Goal: Use online tool/utility: Utilize a website feature to perform a specific function

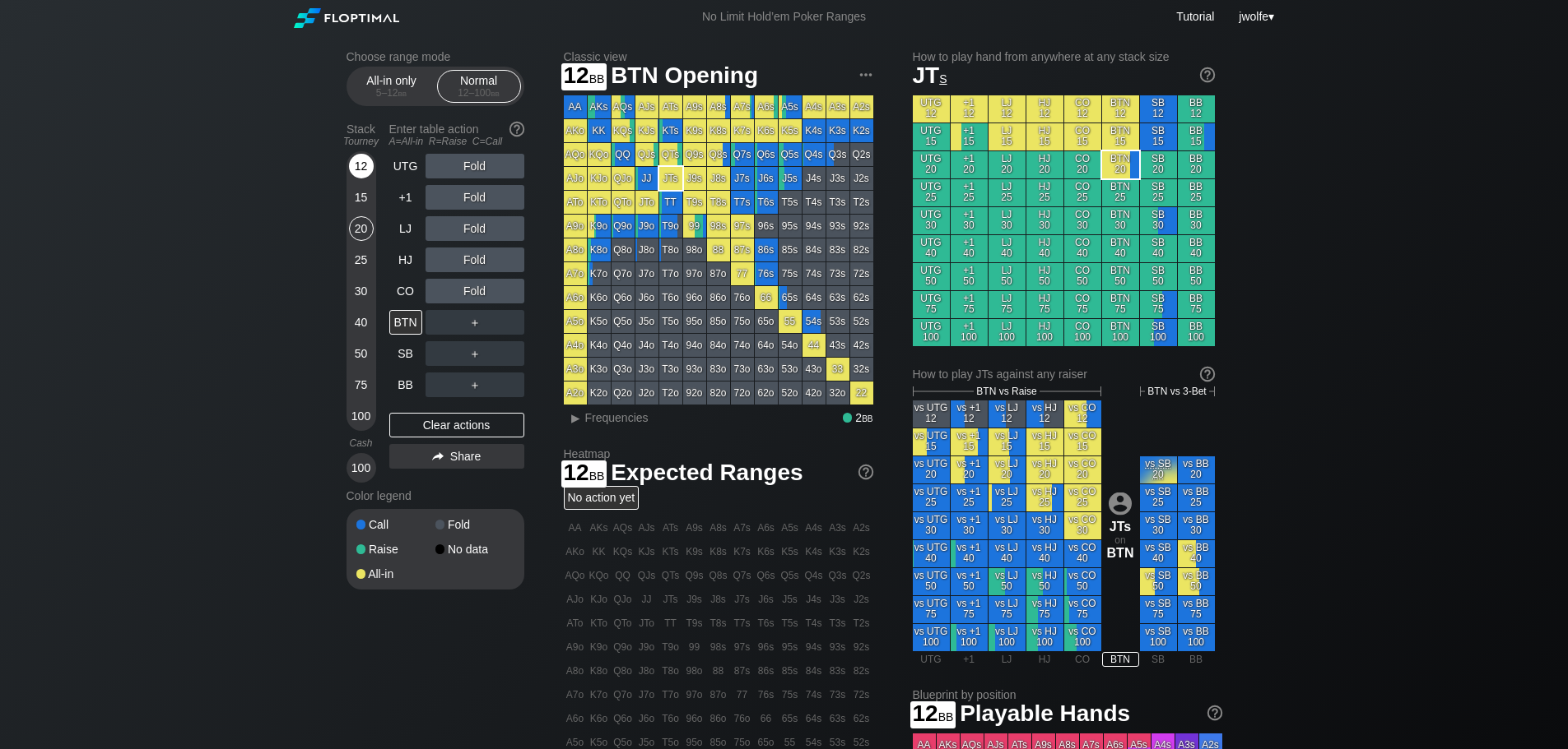
click at [365, 163] on div "12" at bounding box center [361, 166] width 25 height 25
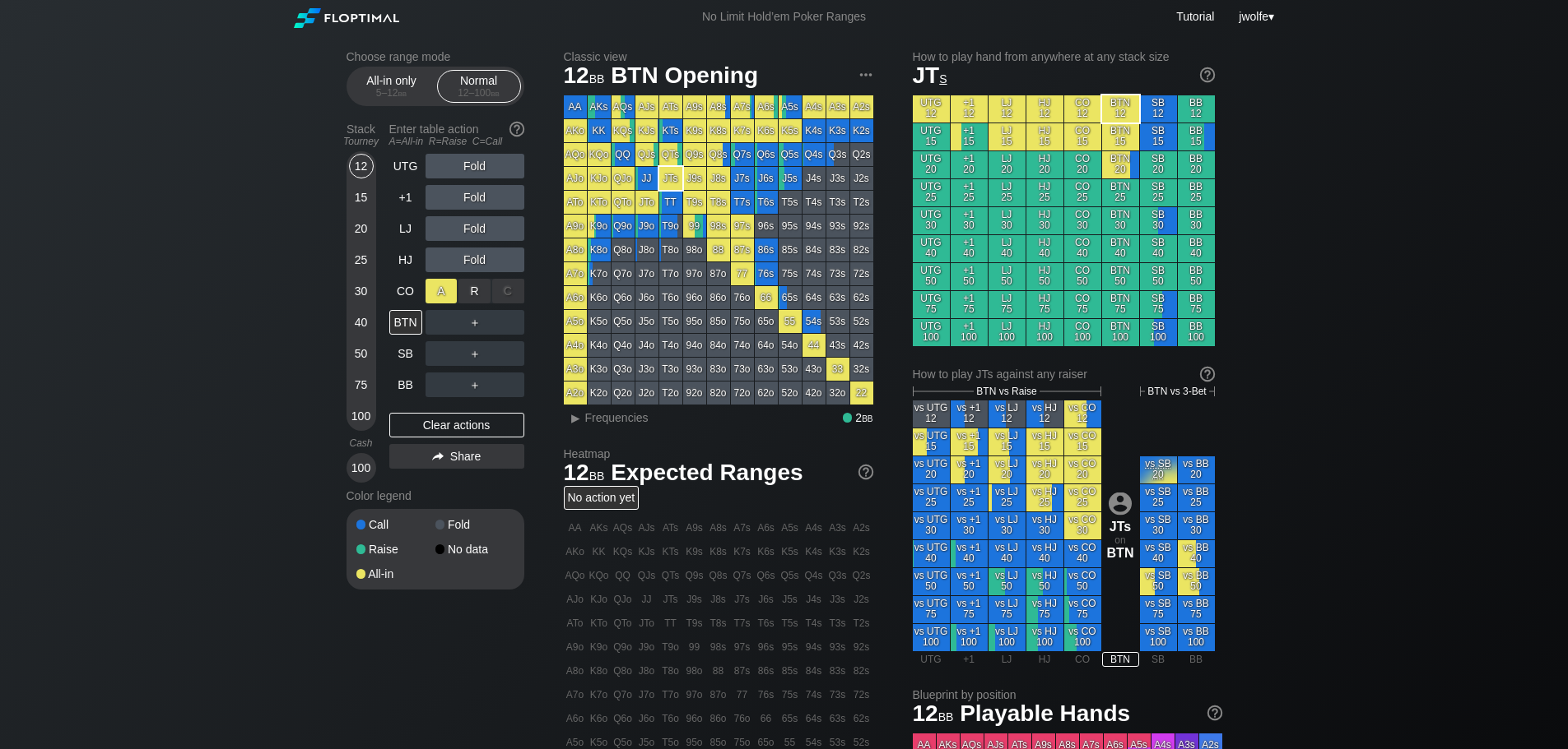
click at [455, 288] on div "A ✕" at bounding box center [441, 291] width 33 height 25
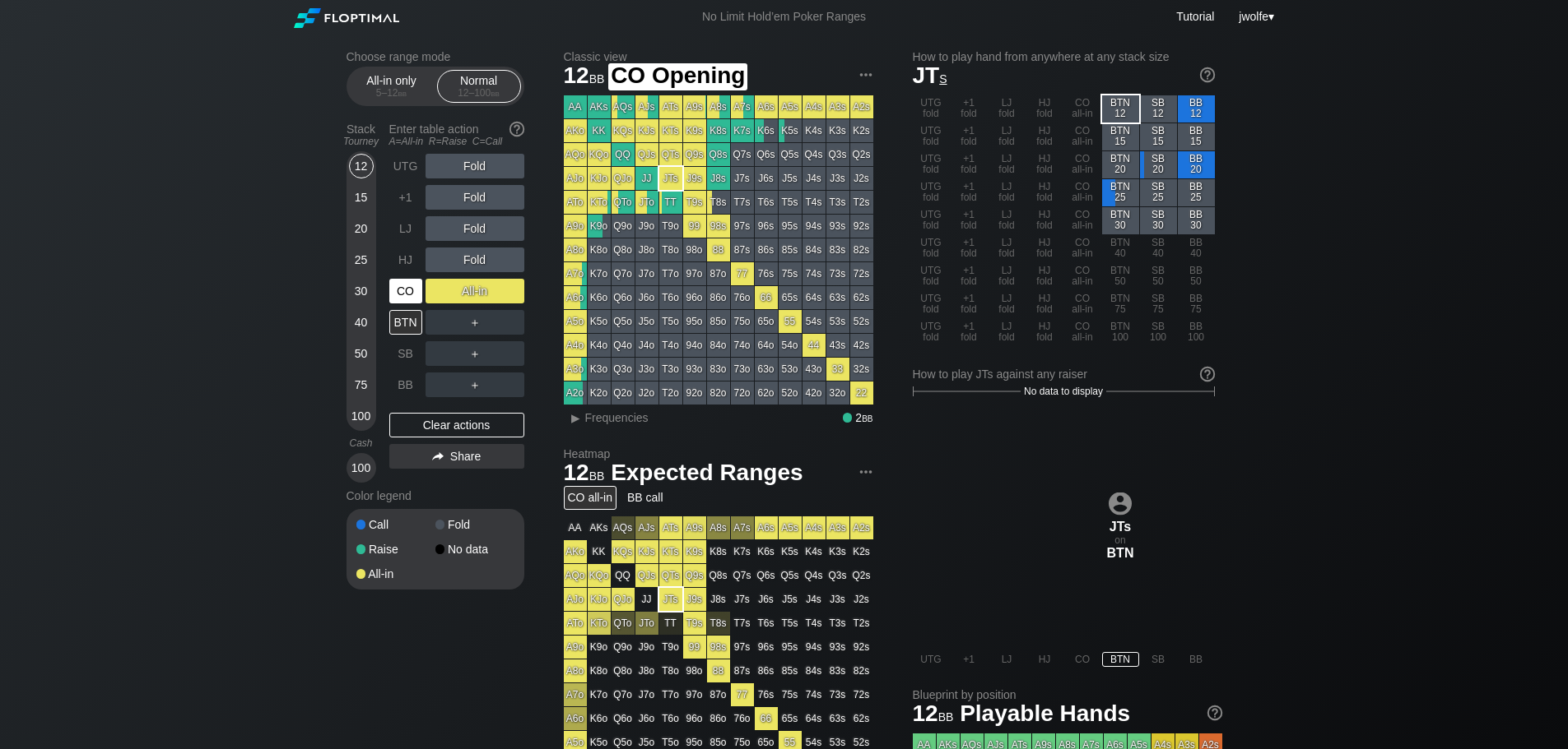
click at [415, 291] on div "CO" at bounding box center [405, 291] width 33 height 25
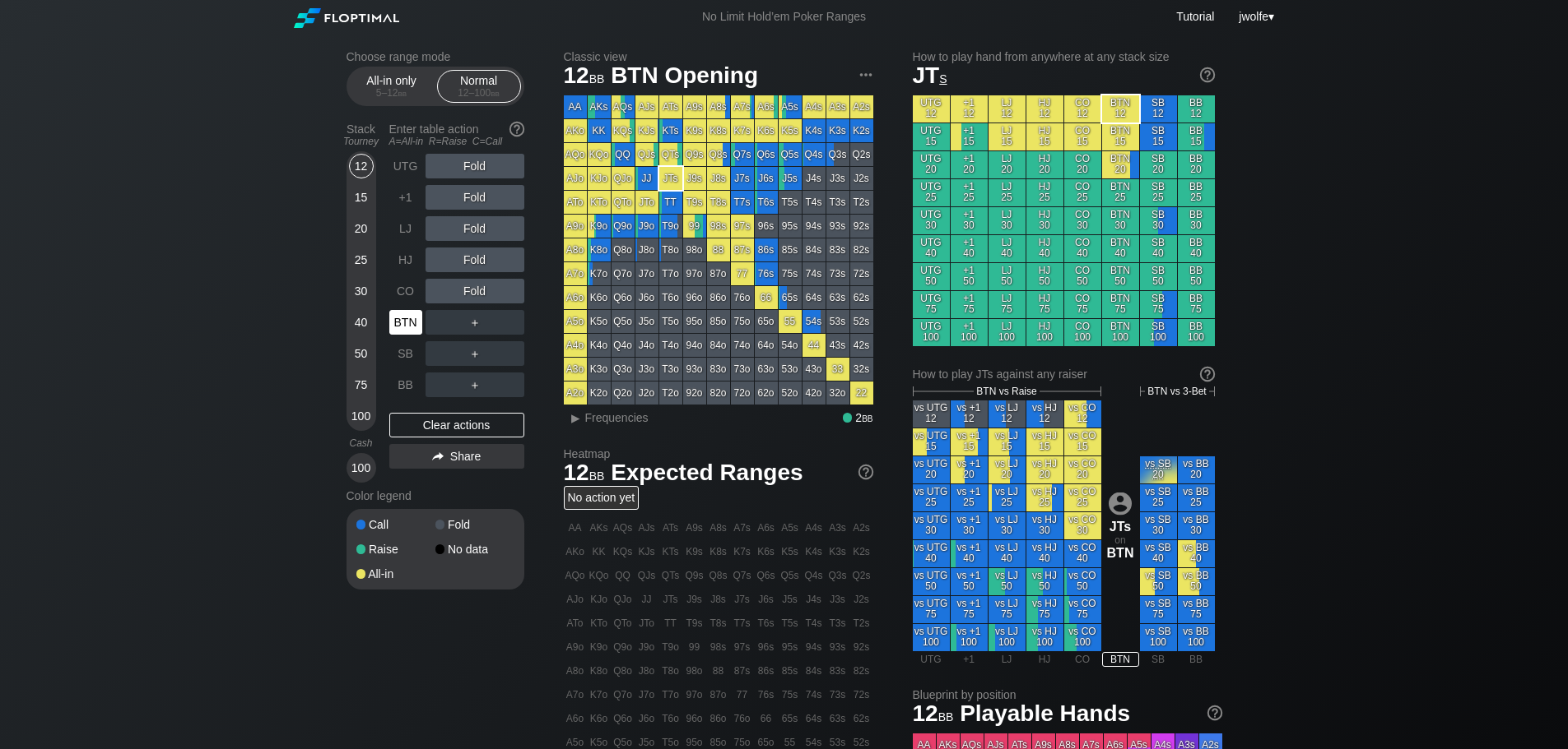
click at [408, 315] on div "BTN" at bounding box center [405, 322] width 33 height 25
click at [470, 324] on div "R ✕" at bounding box center [474, 322] width 33 height 25
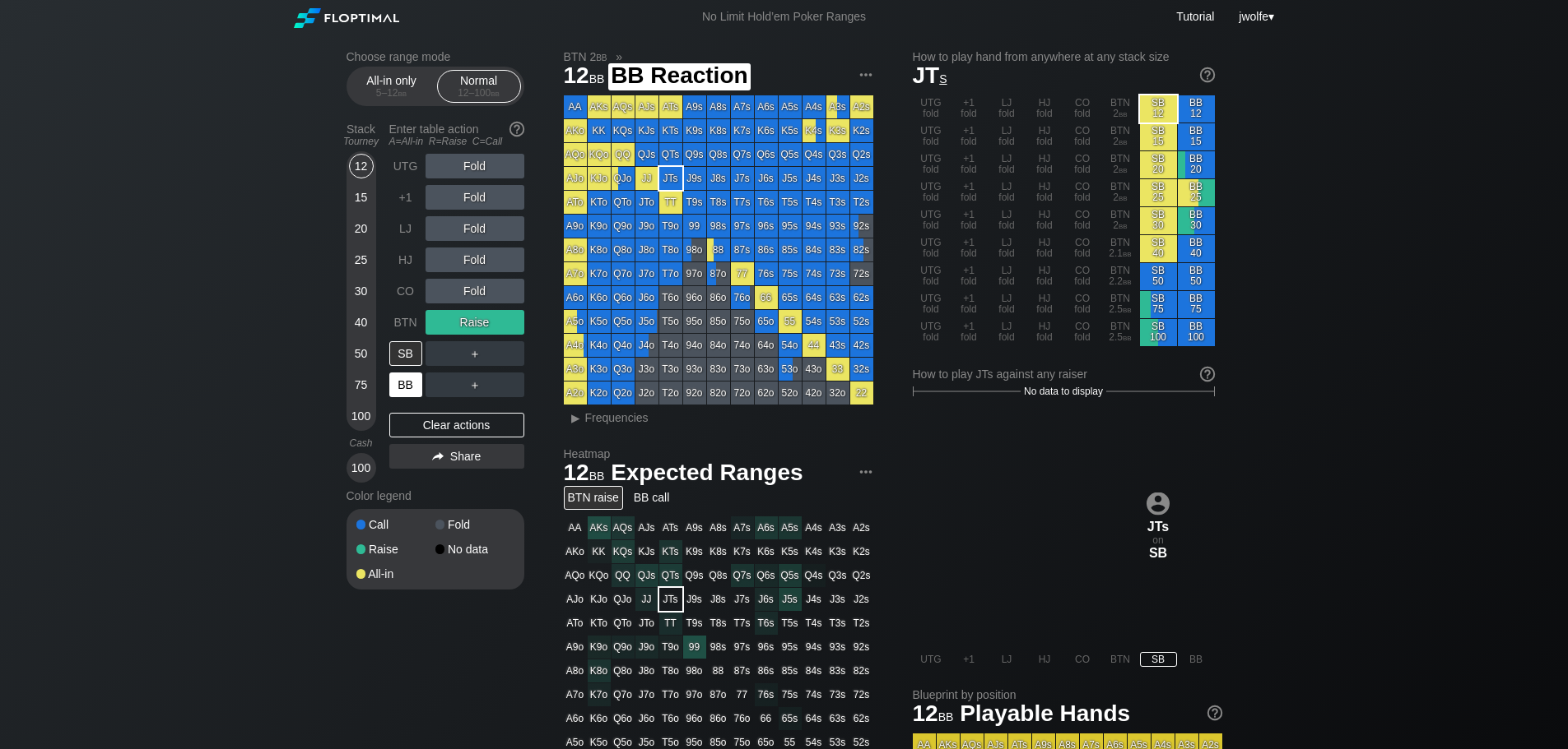
click at [415, 385] on div "BB" at bounding box center [405, 384] width 33 height 25
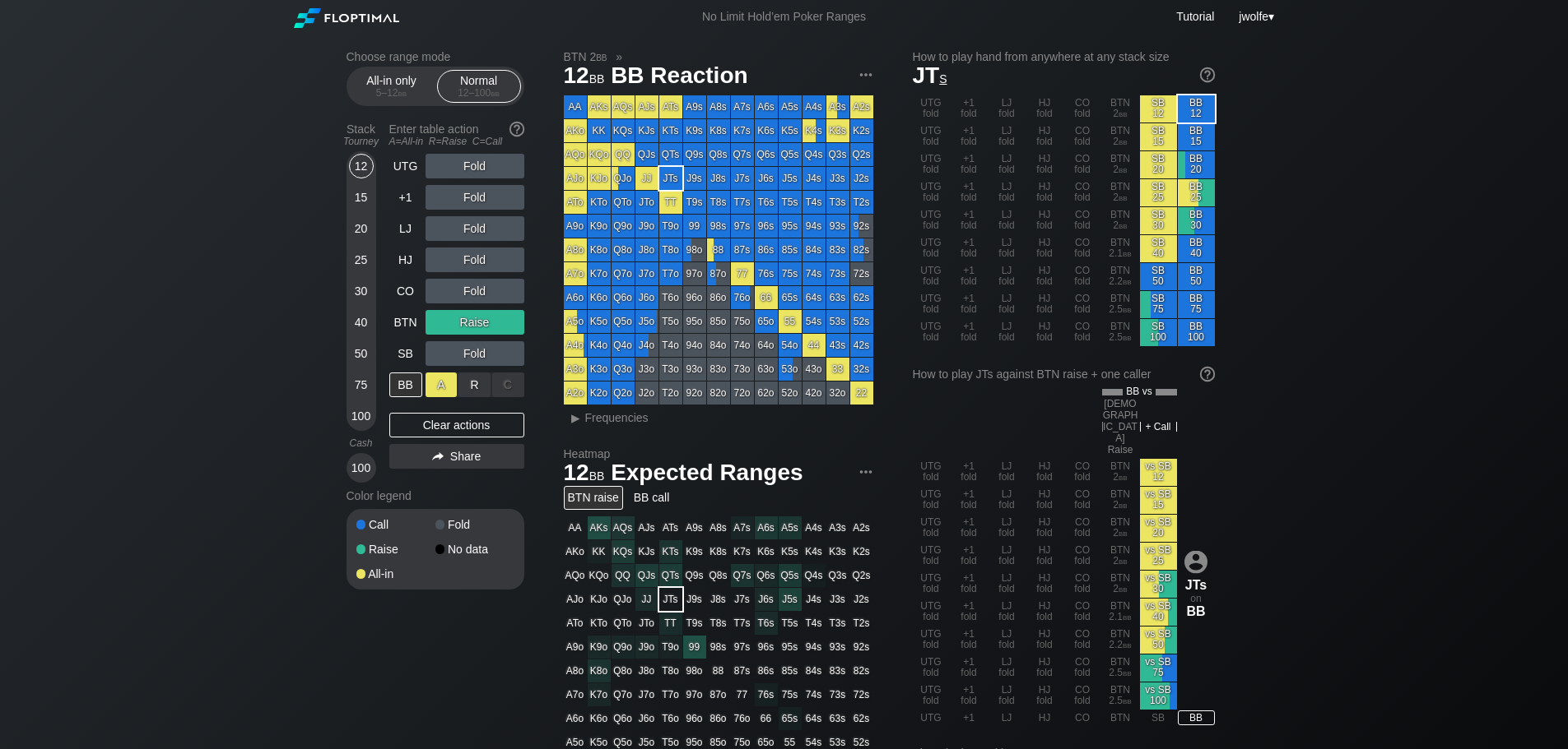
click at [448, 387] on div "A ✕" at bounding box center [441, 384] width 33 height 25
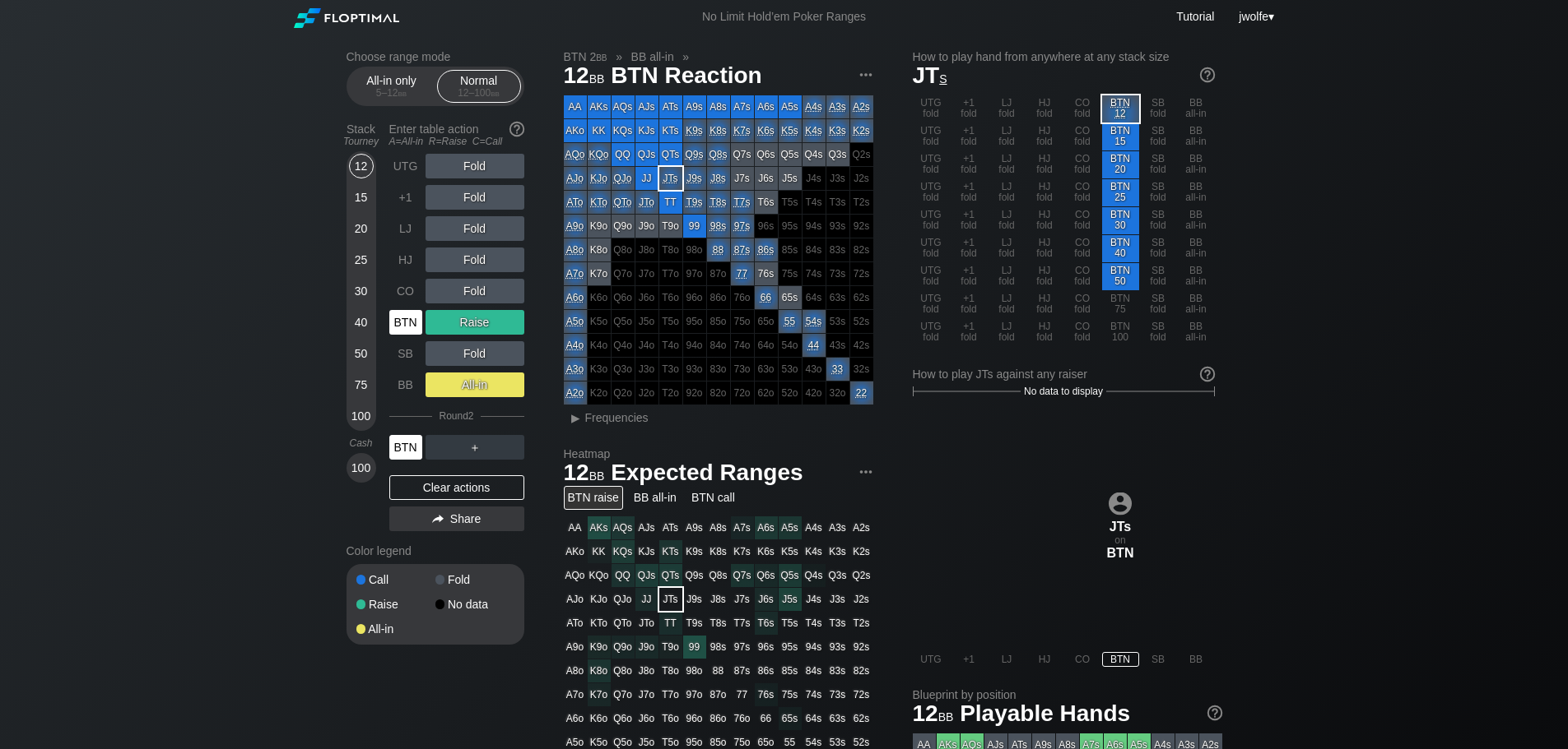
click at [411, 447] on div "BTN" at bounding box center [405, 446] width 33 height 25
